Goal: Check status: Check status

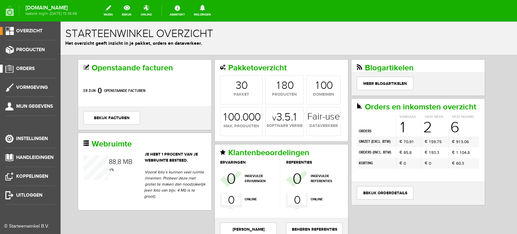
click at [29, 67] on span "Orders" at bounding box center [25, 69] width 19 height 6
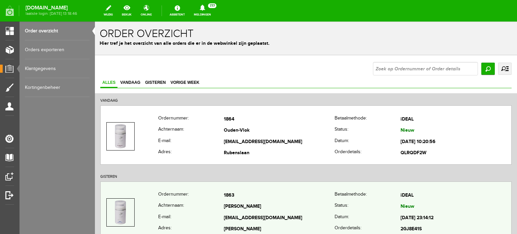
click at [238, 210] on td "[PERSON_NAME]" at bounding box center [279, 206] width 111 height 11
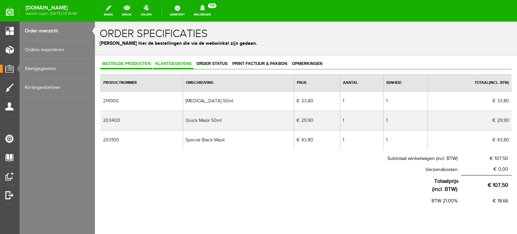
drag, startPoint x: 177, startPoint y: 60, endPoint x: 180, endPoint y: 66, distance: 6.8
click at [177, 61] on link "Klantgegevens" at bounding box center [173, 64] width 40 height 10
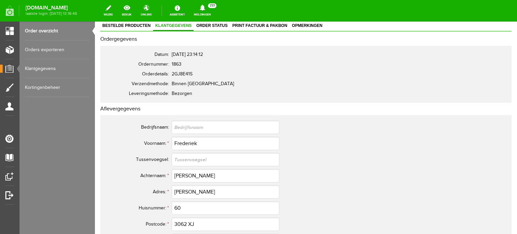
scroll to position [34, 0]
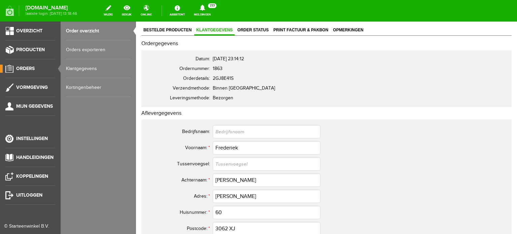
click at [24, 67] on span "Orders" at bounding box center [25, 69] width 19 height 6
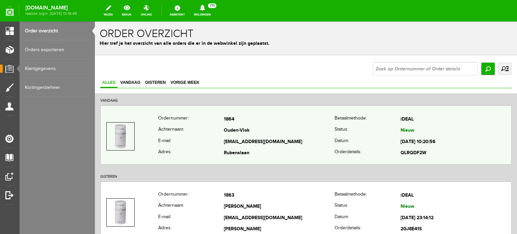
click at [241, 131] on td "Ouden-Vlok" at bounding box center [279, 130] width 111 height 11
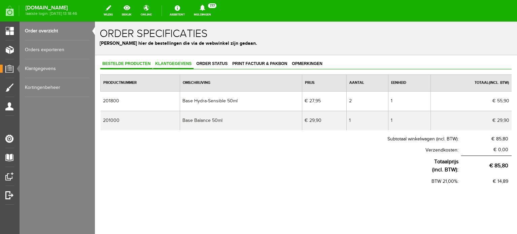
click at [179, 62] on span "Klantgegevens" at bounding box center [173, 63] width 40 height 5
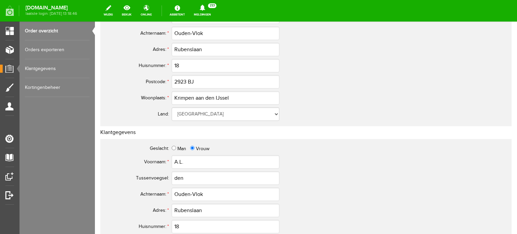
scroll to position [168, 0]
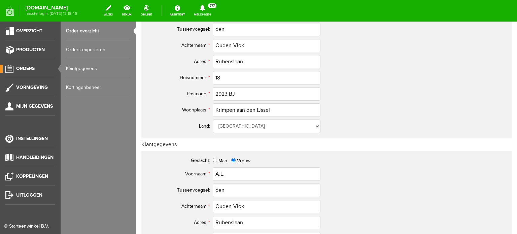
click at [20, 68] on span "Orders" at bounding box center [25, 69] width 19 height 6
